Goal: Understand process/instructions: Learn how to perform a task or action

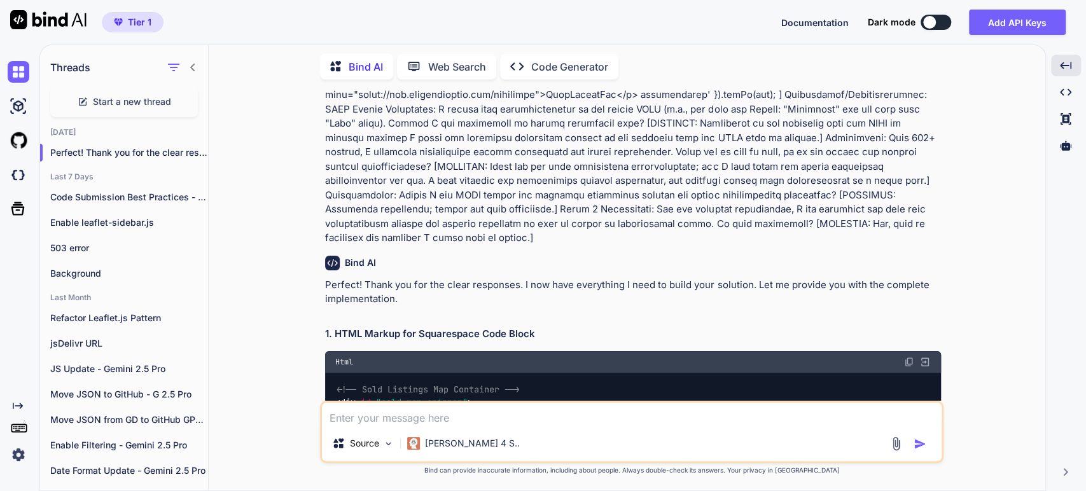
scroll to position [3434, 0]
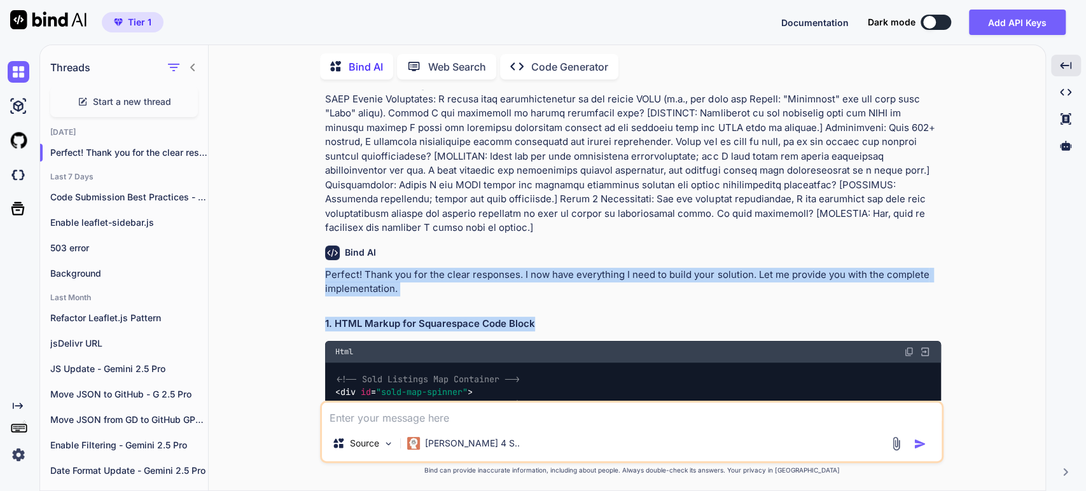
drag, startPoint x: 538, startPoint y: 248, endPoint x: 321, endPoint y: 202, distance: 221.8
click at [321, 202] on div "You Bind AI Thank you for the comprehensive requirements! This is a well-struct…" at bounding box center [632, 290] width 624 height 401
copy div "Perfect! Thank you for the clear responses. I now have everything I need to bui…"
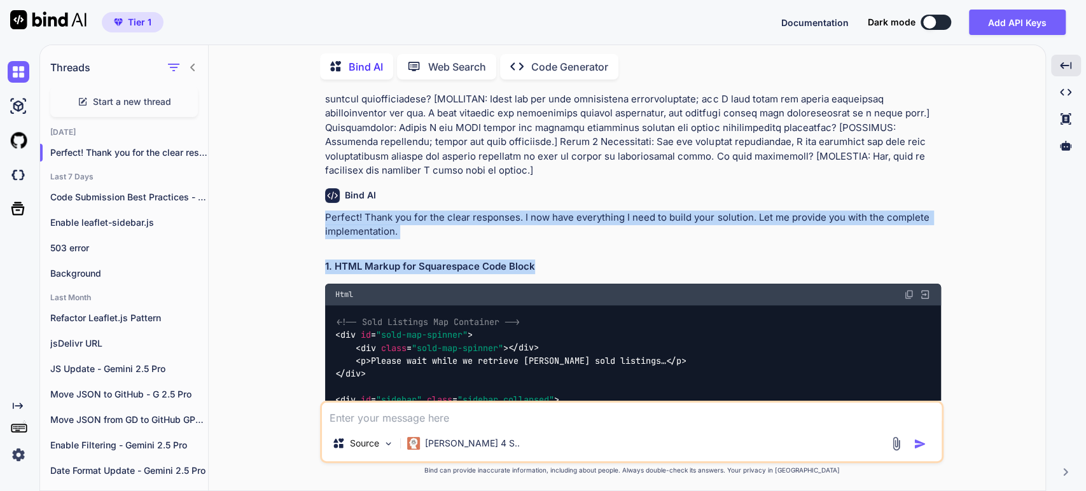
scroll to position [3505, 0]
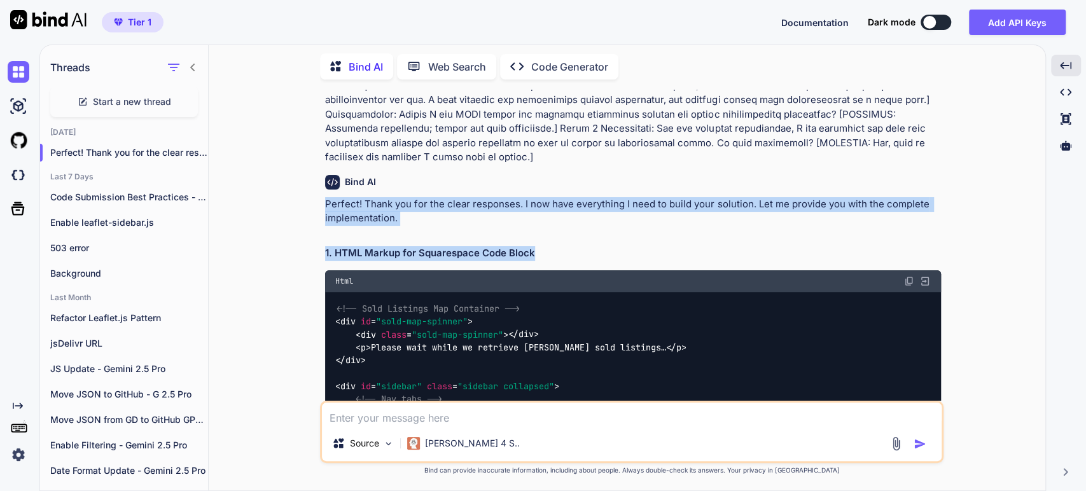
copy div "Perfect! Thank you for the clear responses. I now have everything I need to bui…"
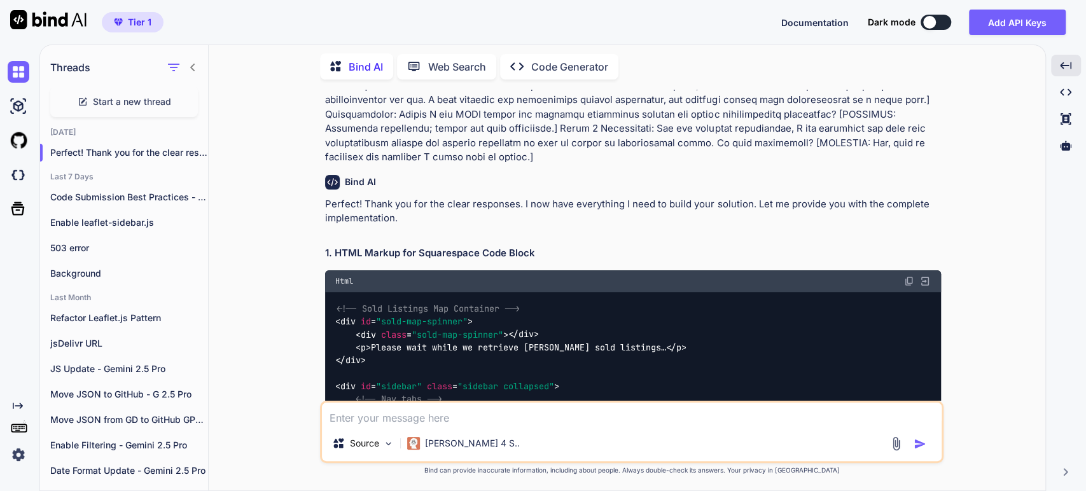
click at [463, 303] on span "<!-- Sold Listings Map Container -->" at bounding box center [428, 308] width 183 height 11
click at [923, 276] on img at bounding box center [924, 281] width 11 height 11
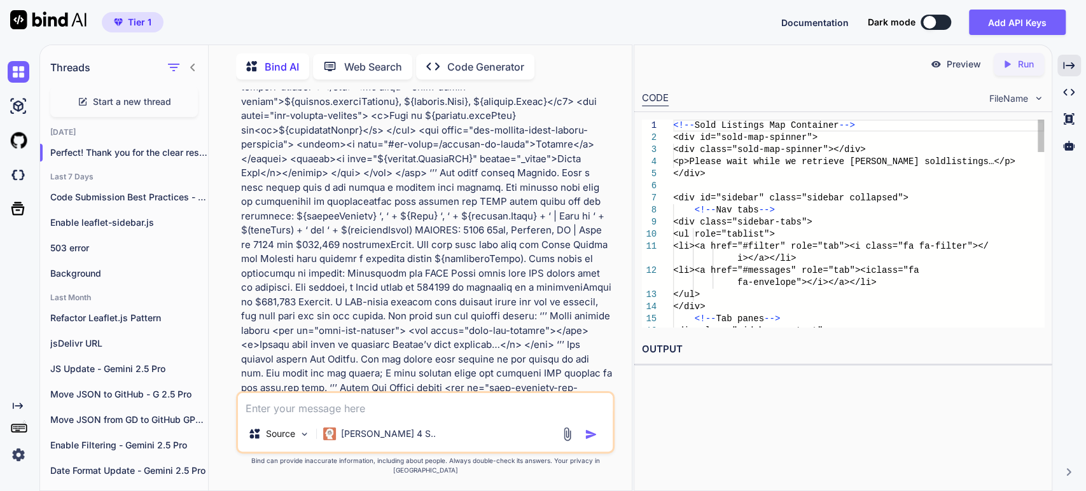
scroll to position [5470, 0]
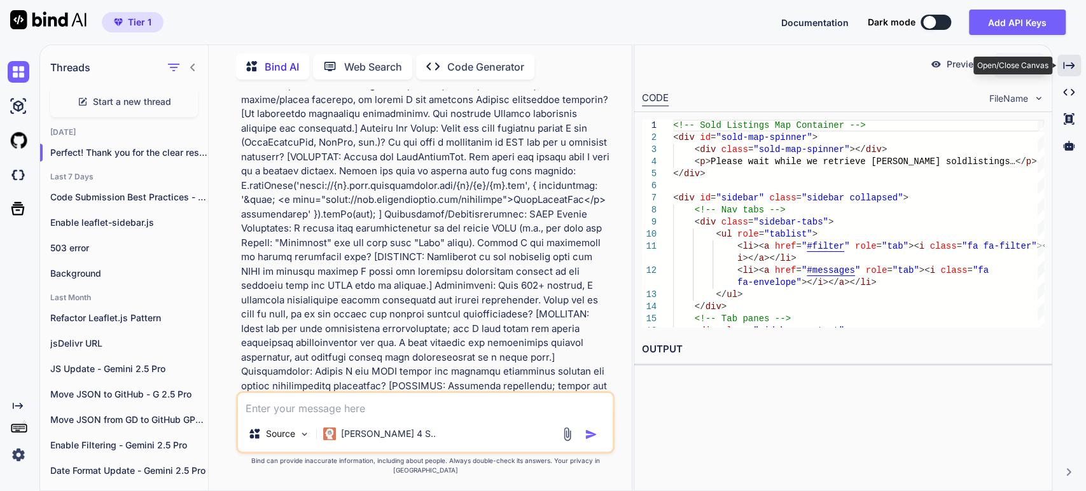
click at [1070, 65] on icon "Created with Pixso." at bounding box center [1068, 65] width 11 height 11
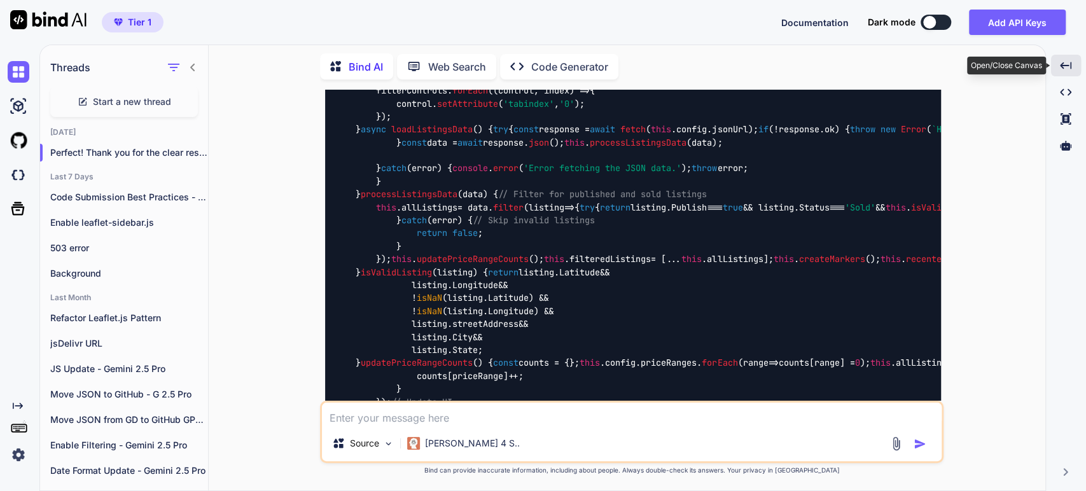
scroll to position [3505, 0]
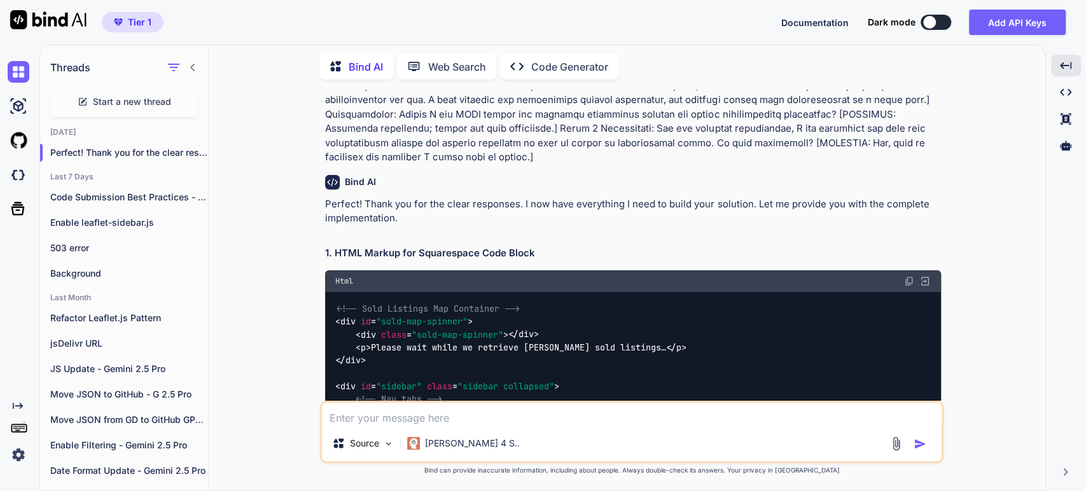
click at [906, 276] on img at bounding box center [909, 281] width 10 height 10
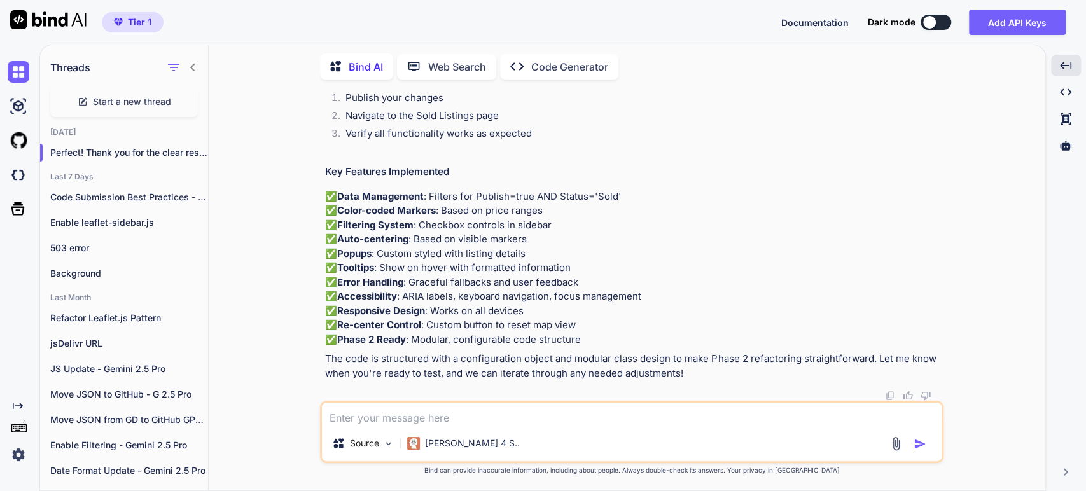
scroll to position [9656, 0]
drag, startPoint x: 519, startPoint y: 284, endPoint x: 338, endPoint y: 277, distance: 180.9
copy h2 "Additional CSS (Add to your site.css)"
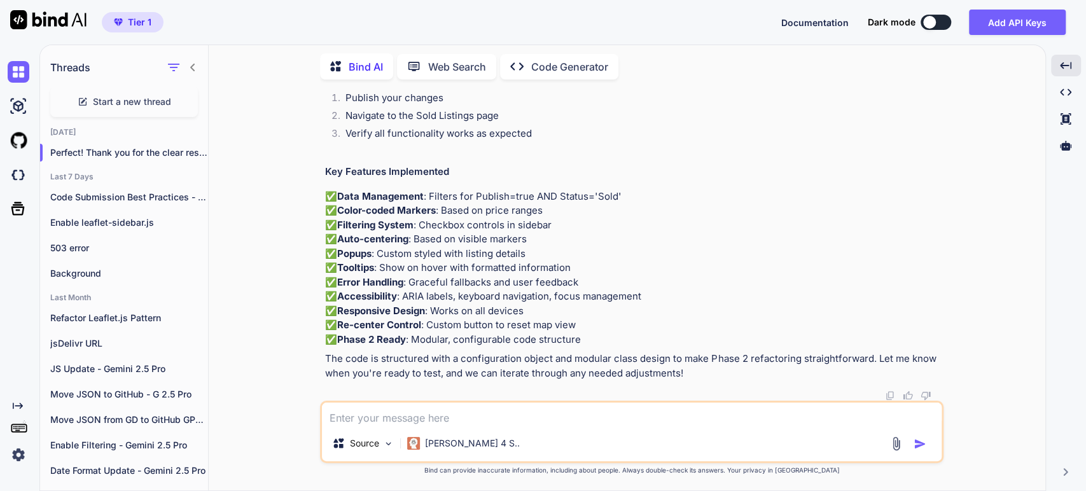
scroll to position [10787, 0]
drag, startPoint x: 538, startPoint y: 197, endPoint x: 337, endPoint y: 200, distance: 201.7
copy h2 "Step-by-Step Implementation Instructions"
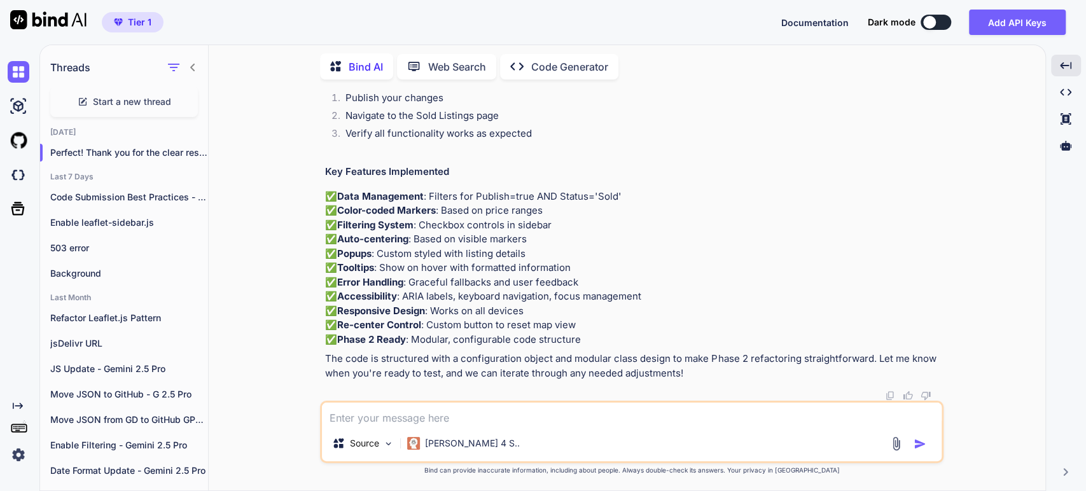
drag, startPoint x: 636, startPoint y: 238, endPoint x: 321, endPoint y: 232, distance: 315.7
click at [321, 232] on div "You Bind AI Thank you for the comprehensive requirements! This is a well-struct…" at bounding box center [632, 290] width 624 height 401
copy div "Step 1: Update Squarespace Headers Add this to Squarespace → Settings → Code In…"
click at [250, 312] on div "You Bind AI Thank you for the comprehensive requirements! This is a well-struct…" at bounding box center [632, 290] width 827 height 401
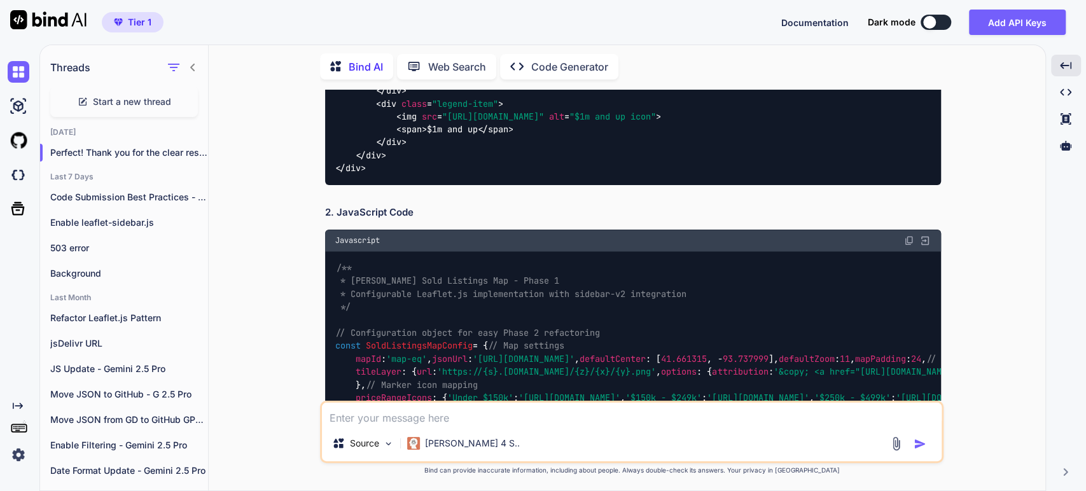
scroll to position [4566, 0]
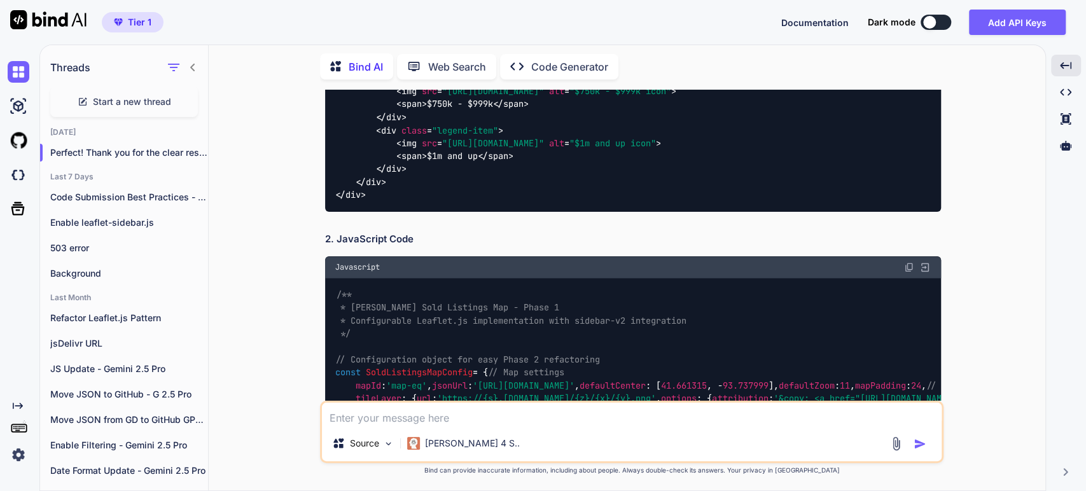
click at [395, 289] on span "/** * [PERSON_NAME] Sold Listings Map - Phase 1 * Configurable Leaflet.js imple…" at bounding box center [510, 314] width 351 height 50
click at [909, 262] on img at bounding box center [909, 267] width 10 height 10
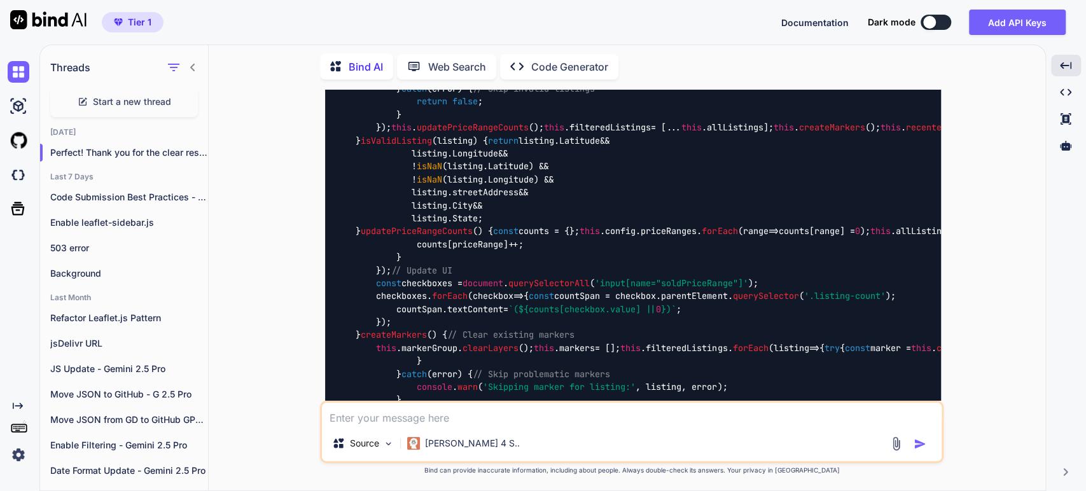
scroll to position [5909, 0]
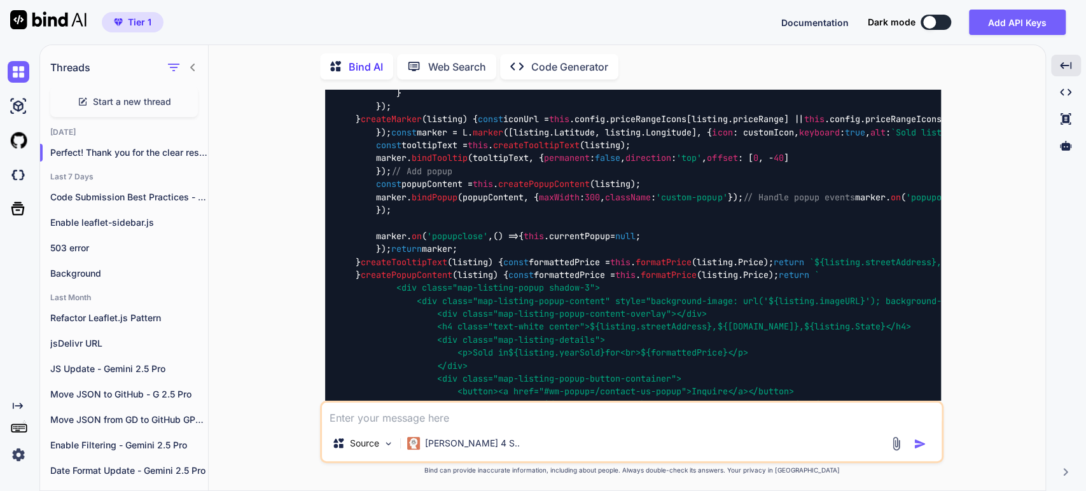
click at [260, 249] on div "You Bind AI Thank you for the comprehensive requirements! This is a well-struct…" at bounding box center [632, 290] width 827 height 401
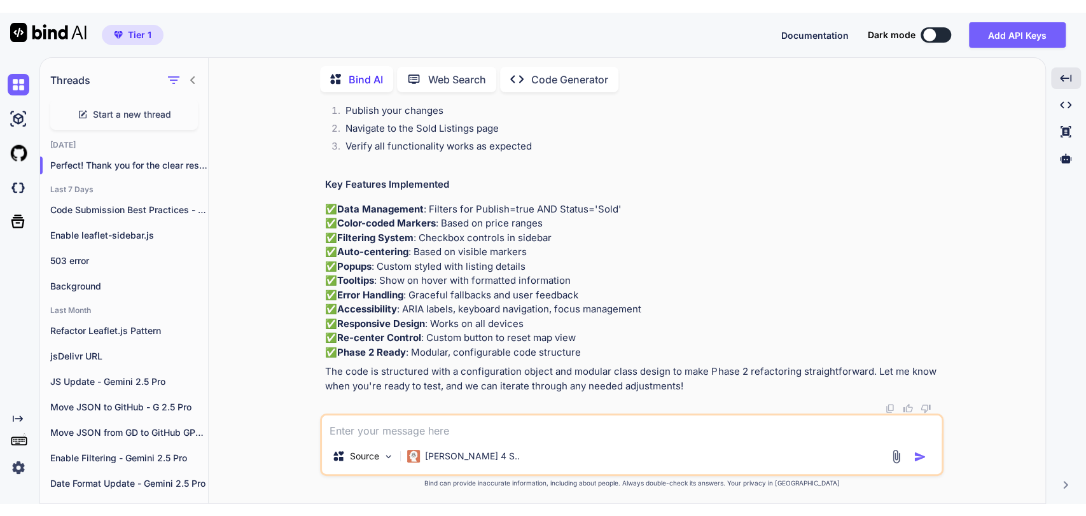
scroll to position [10858, 0]
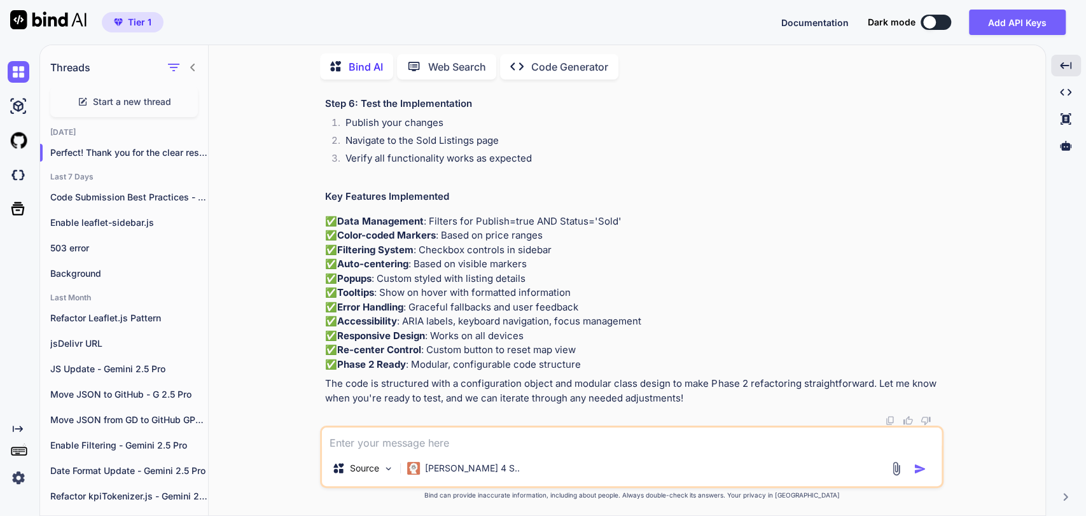
scroll to position [9797, 0]
drag, startPoint x: 323, startPoint y: 312, endPoint x: 635, endPoint y: 396, distance: 322.7
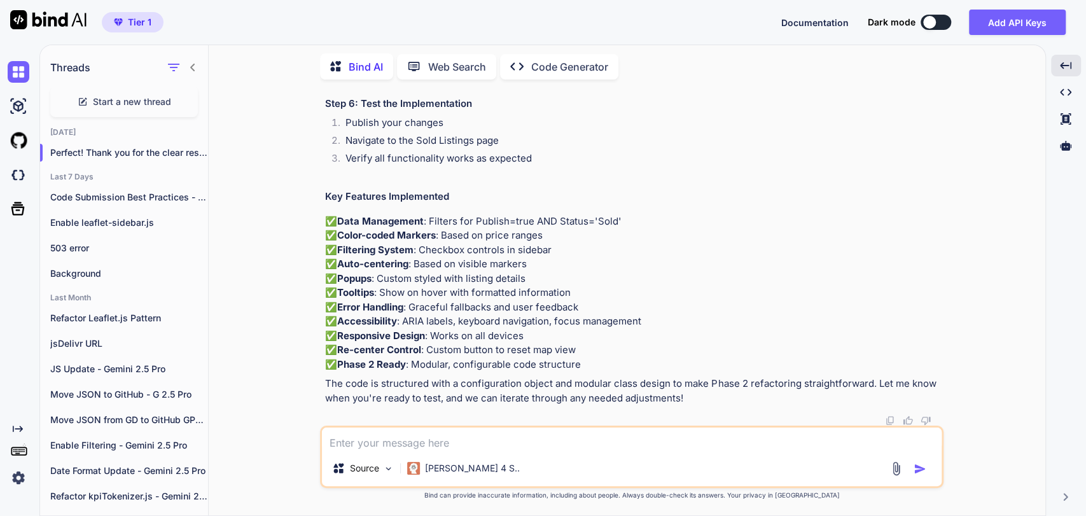
click at [636, 391] on div "You Bind AI Thank you for the comprehensive requirements! This is a well-struct…" at bounding box center [633, 258] width 621 height 336
copy div "Step 2: Upload JavaScript File Upload the JavaScript code to your public GitHub…"
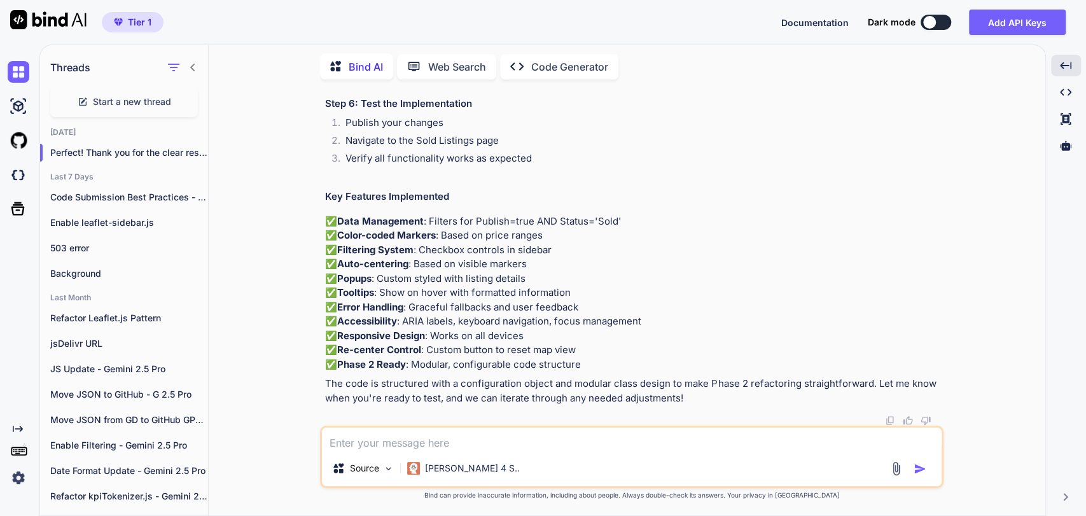
drag, startPoint x: 326, startPoint y: 235, endPoint x: 342, endPoint y: 305, distance: 71.8
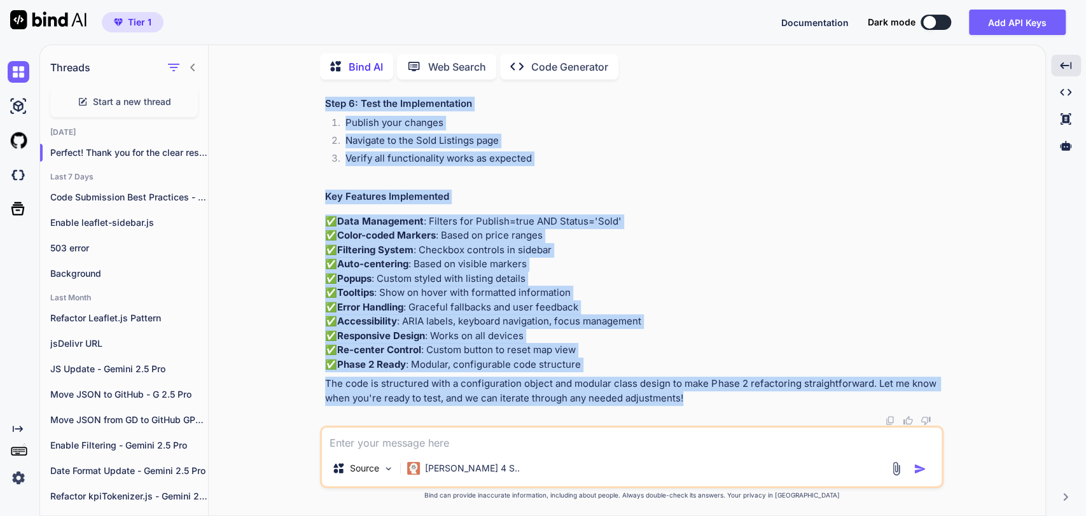
click at [720, 404] on p "The code is structured with a configuration object and modular class design to …" at bounding box center [633, 391] width 616 height 29
copy div "Lore 7: Ips DOL si Ametconsect Ad el Seddoeiusmo → Tempor → Incidi UTL Etd mag …"
click at [519, 111] on h3 "Step 6: Test the Implementation" at bounding box center [633, 104] width 616 height 15
